Goal: Transaction & Acquisition: Obtain resource

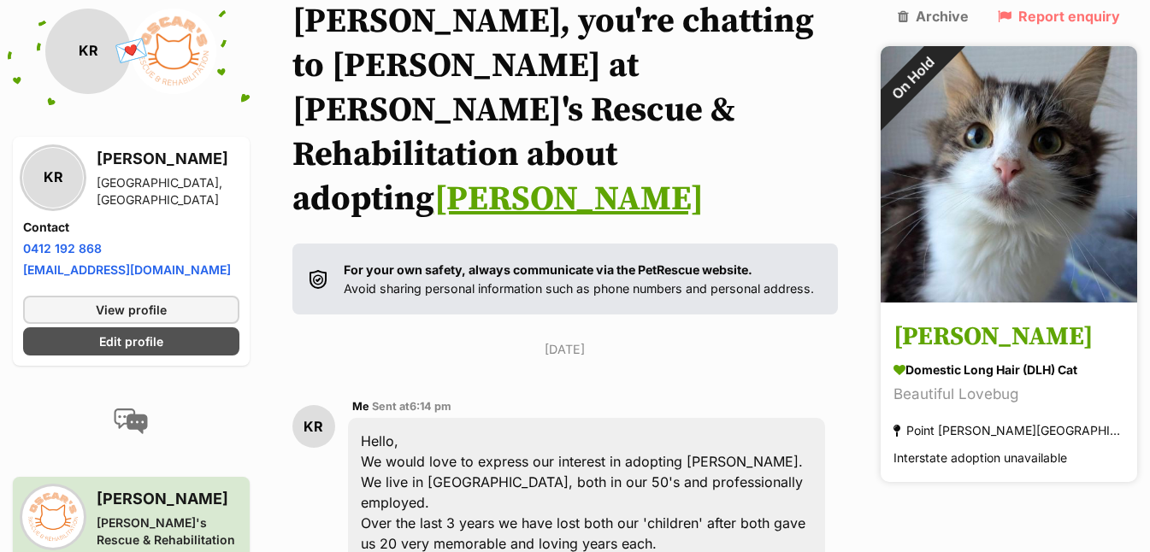
scroll to position [149, 0]
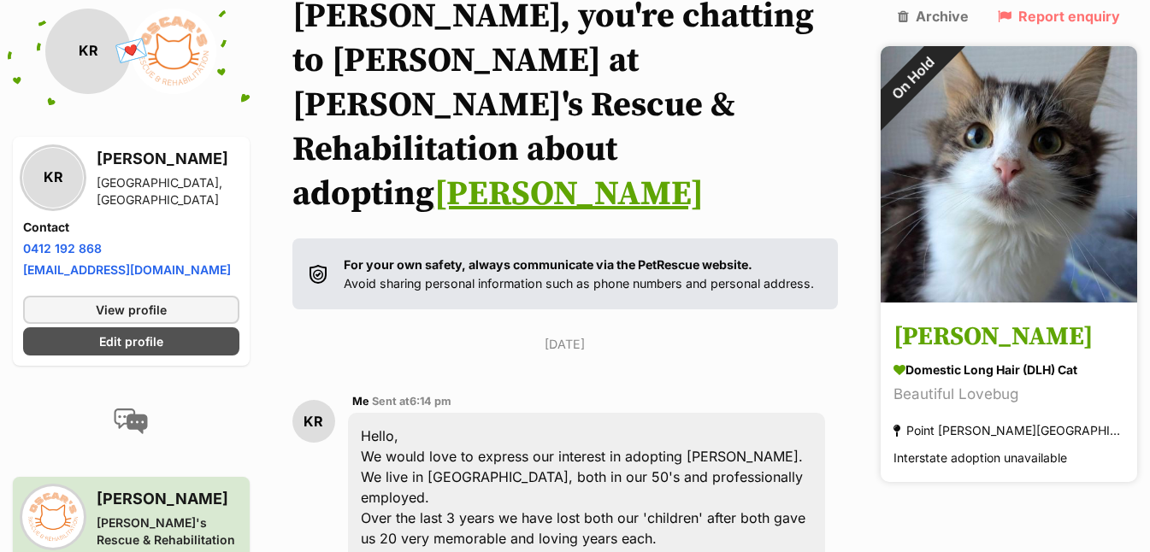
click at [1047, 206] on img at bounding box center [1009, 174] width 257 height 257
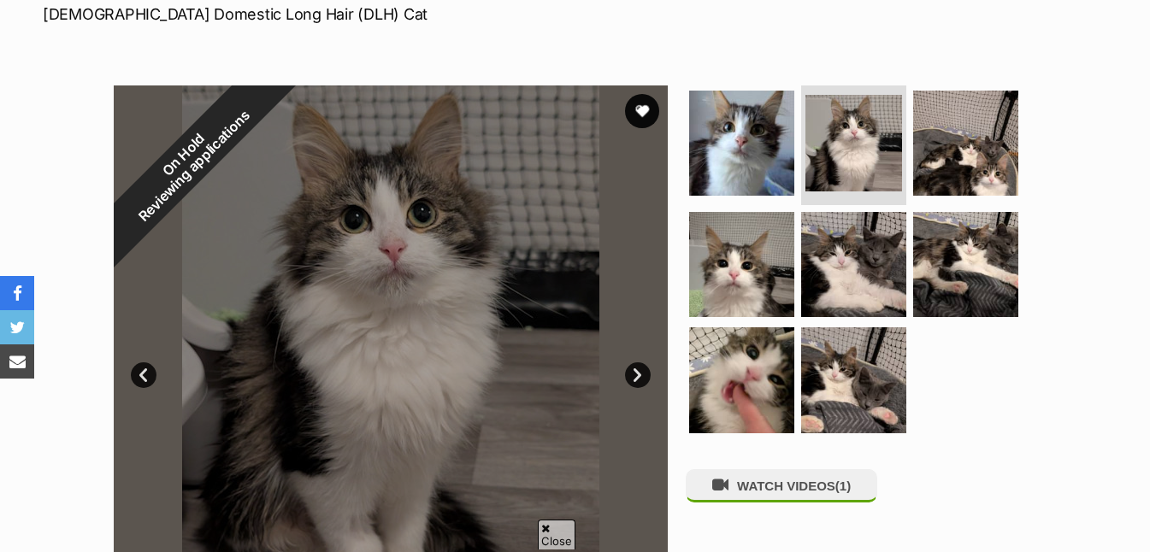
scroll to position [304, 0]
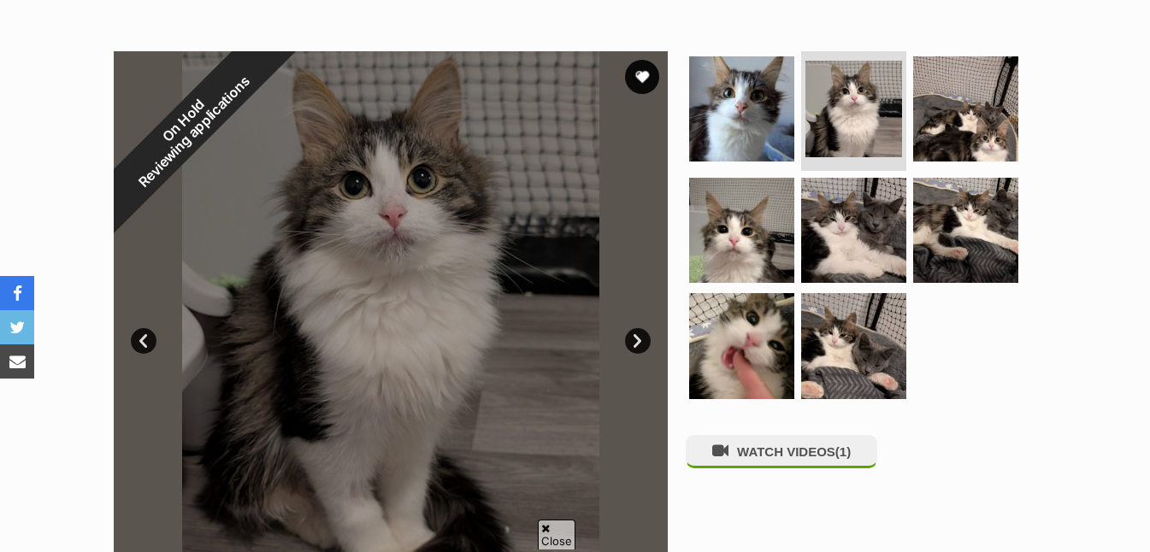
click at [644, 341] on link "Next" at bounding box center [638, 341] width 26 height 26
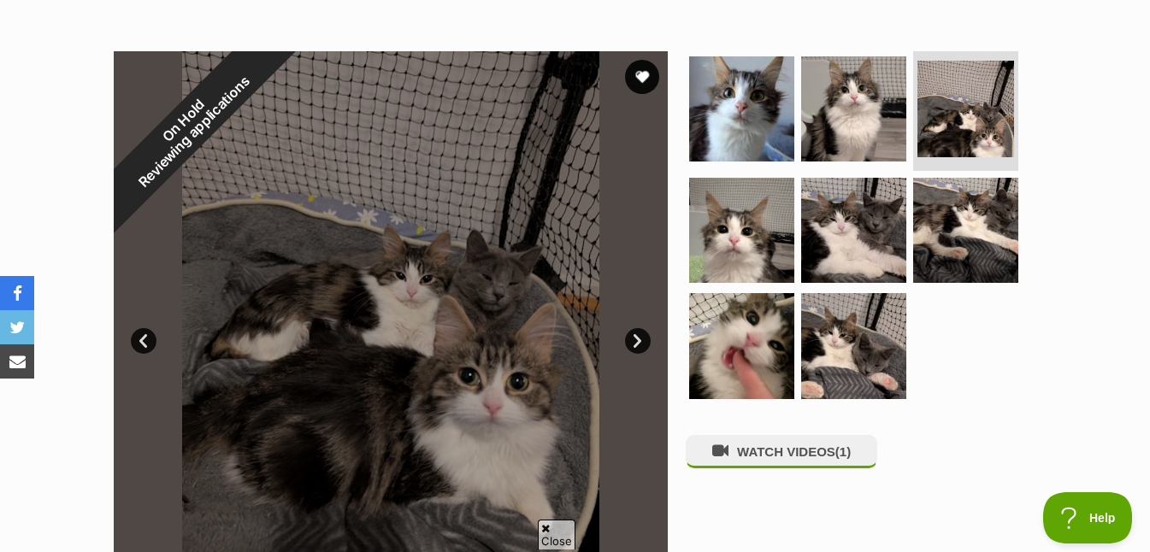
scroll to position [0, 0]
click at [644, 338] on link "Next" at bounding box center [638, 341] width 26 height 26
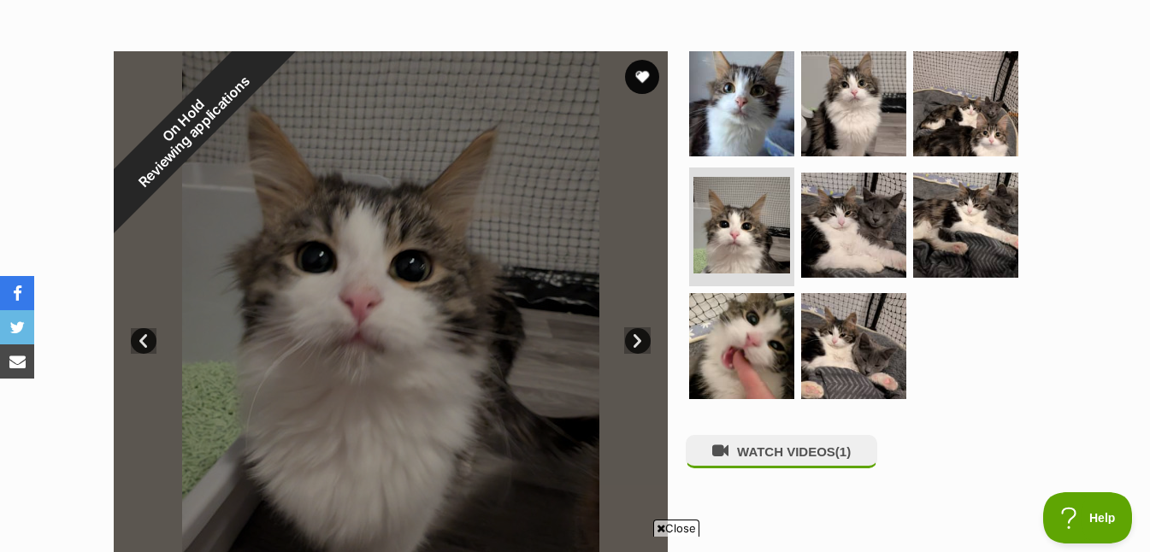
click at [644, 338] on link "Next" at bounding box center [638, 341] width 26 height 26
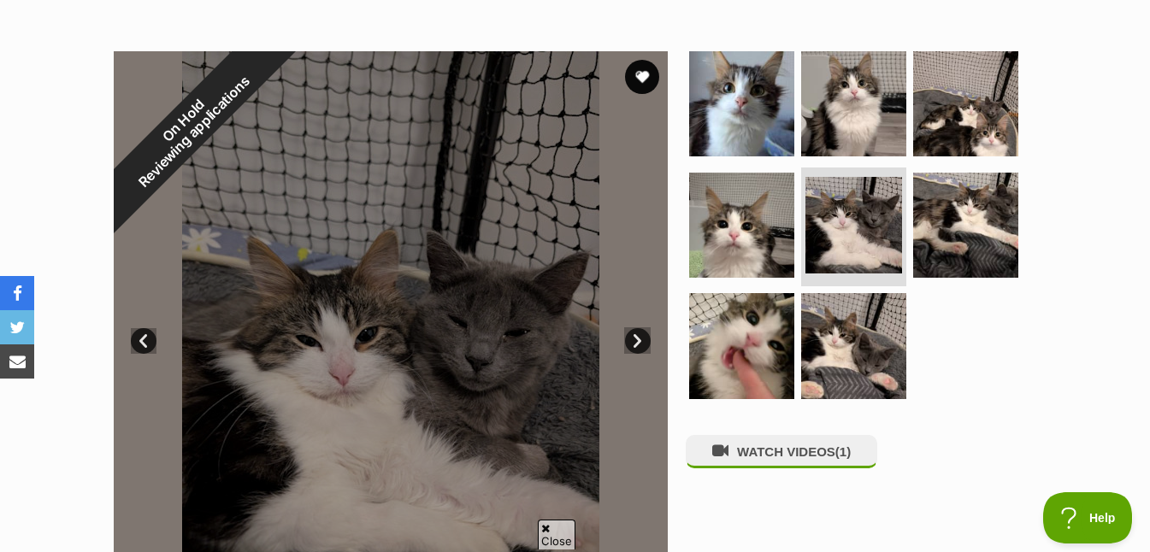
click at [644, 338] on link "Next" at bounding box center [638, 341] width 26 height 26
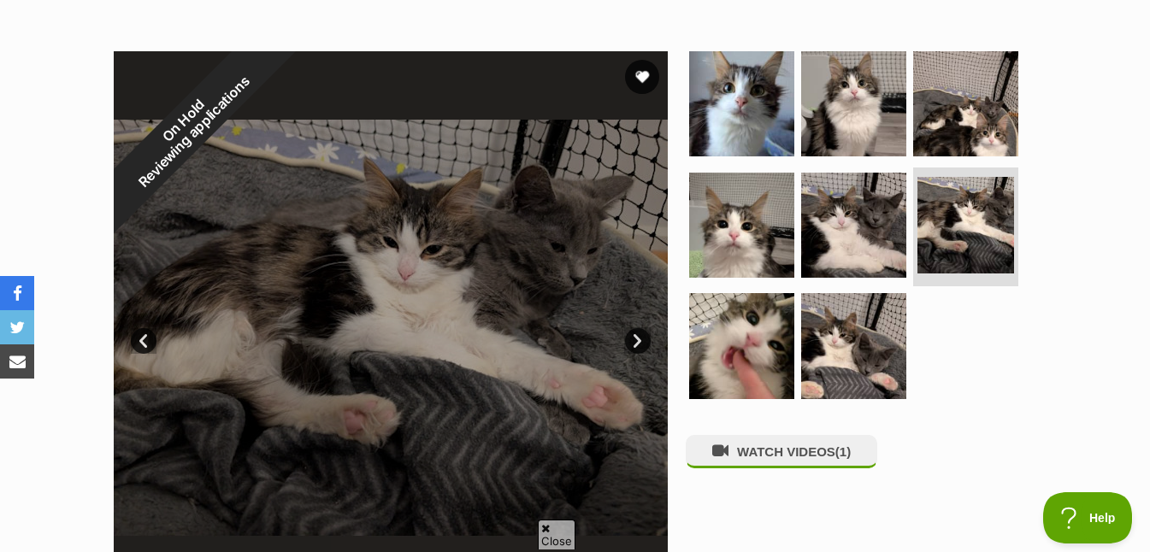
click at [644, 338] on link "Next" at bounding box center [638, 341] width 26 height 26
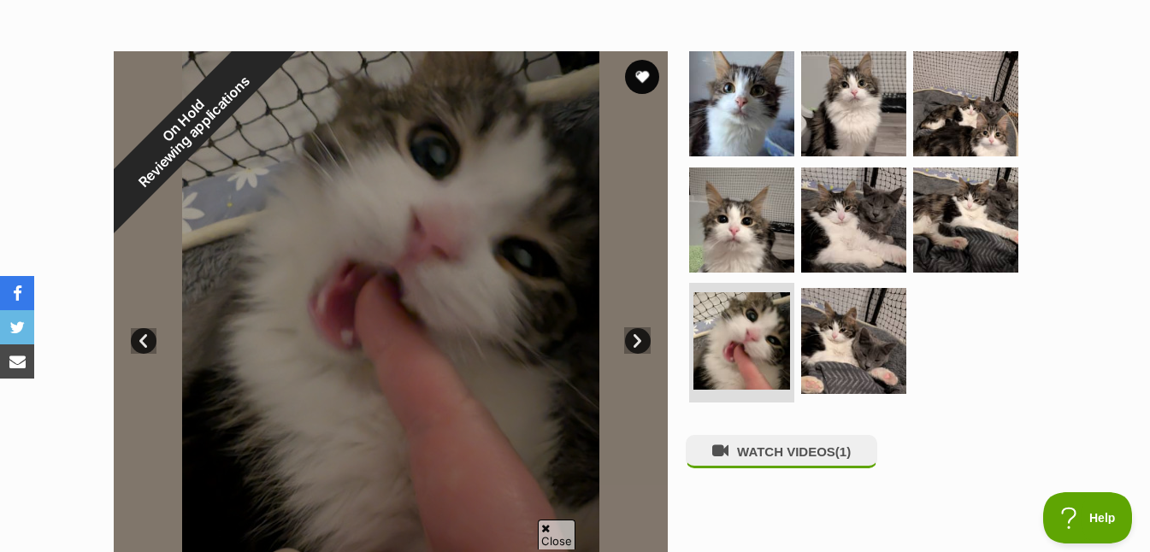
click at [644, 338] on link "Next" at bounding box center [638, 341] width 26 height 26
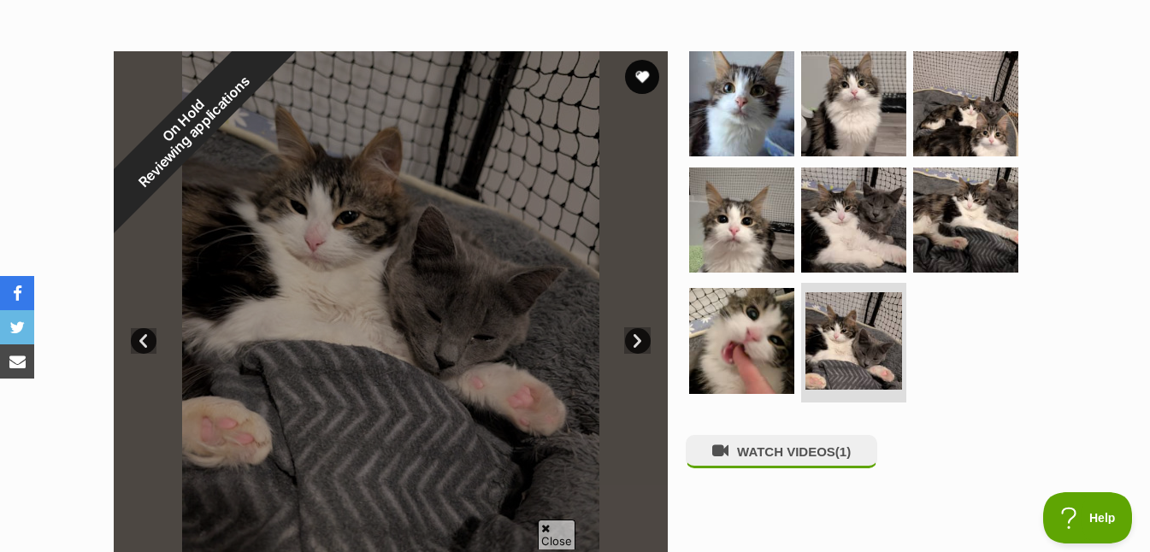
click at [644, 338] on link "Next" at bounding box center [638, 341] width 26 height 26
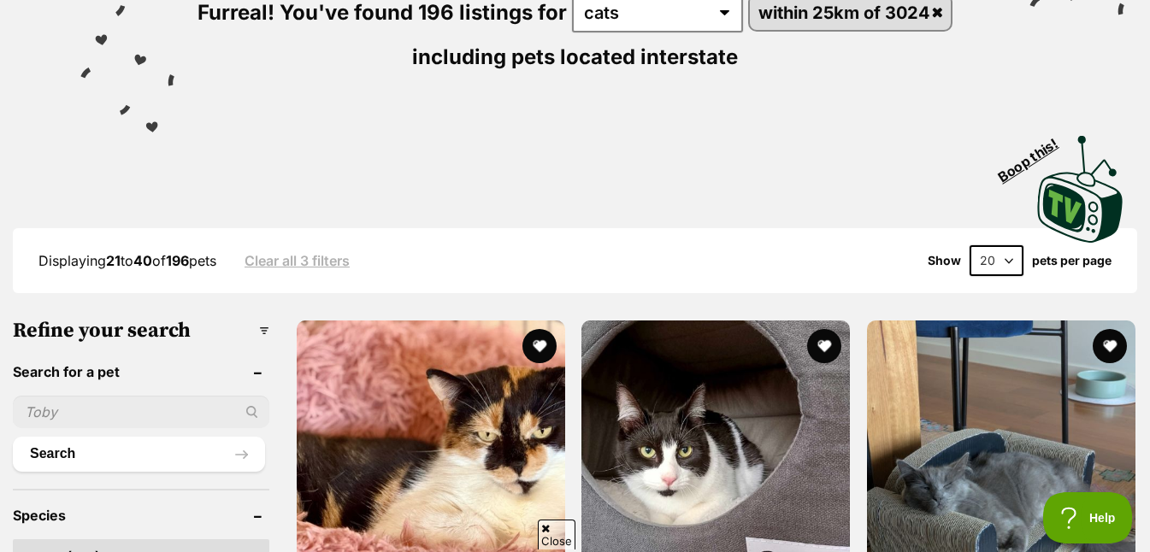
scroll to position [727, 0]
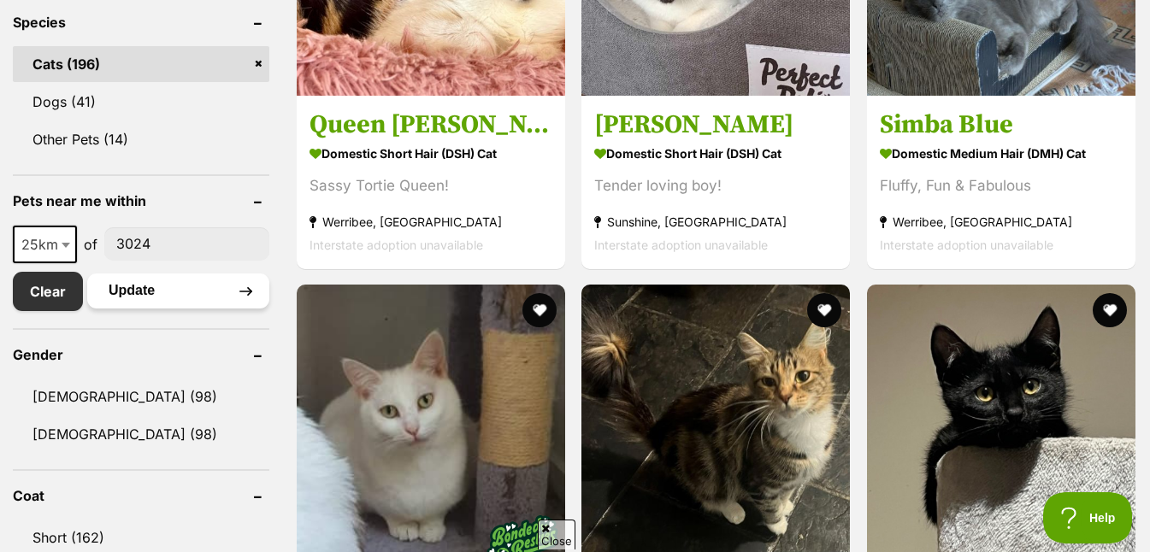
click at [173, 303] on button "Update" at bounding box center [178, 291] width 182 height 34
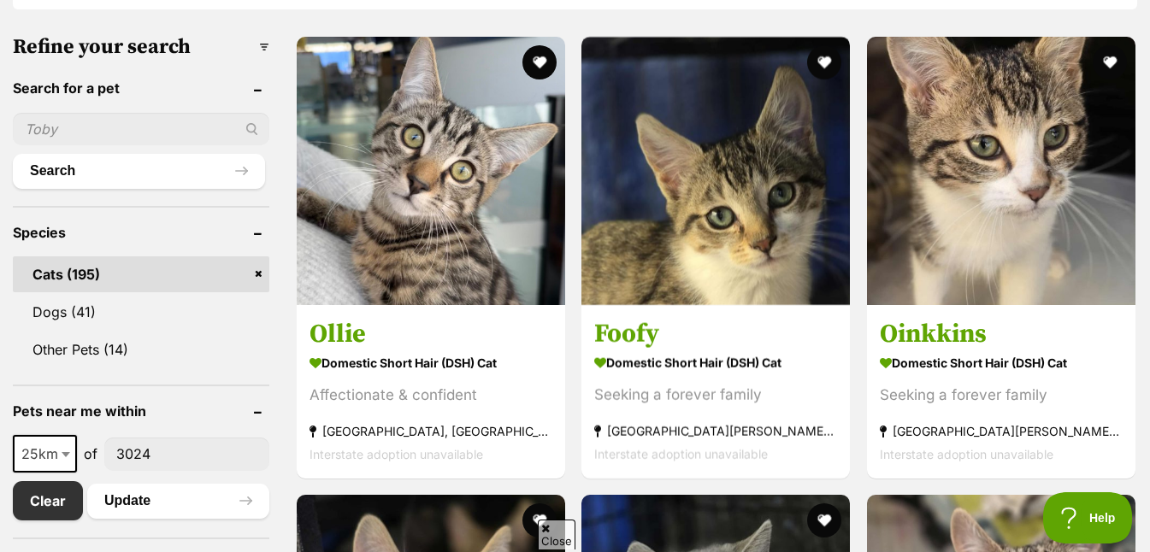
scroll to position [153, 0]
